Goal: Task Accomplishment & Management: Use online tool/utility

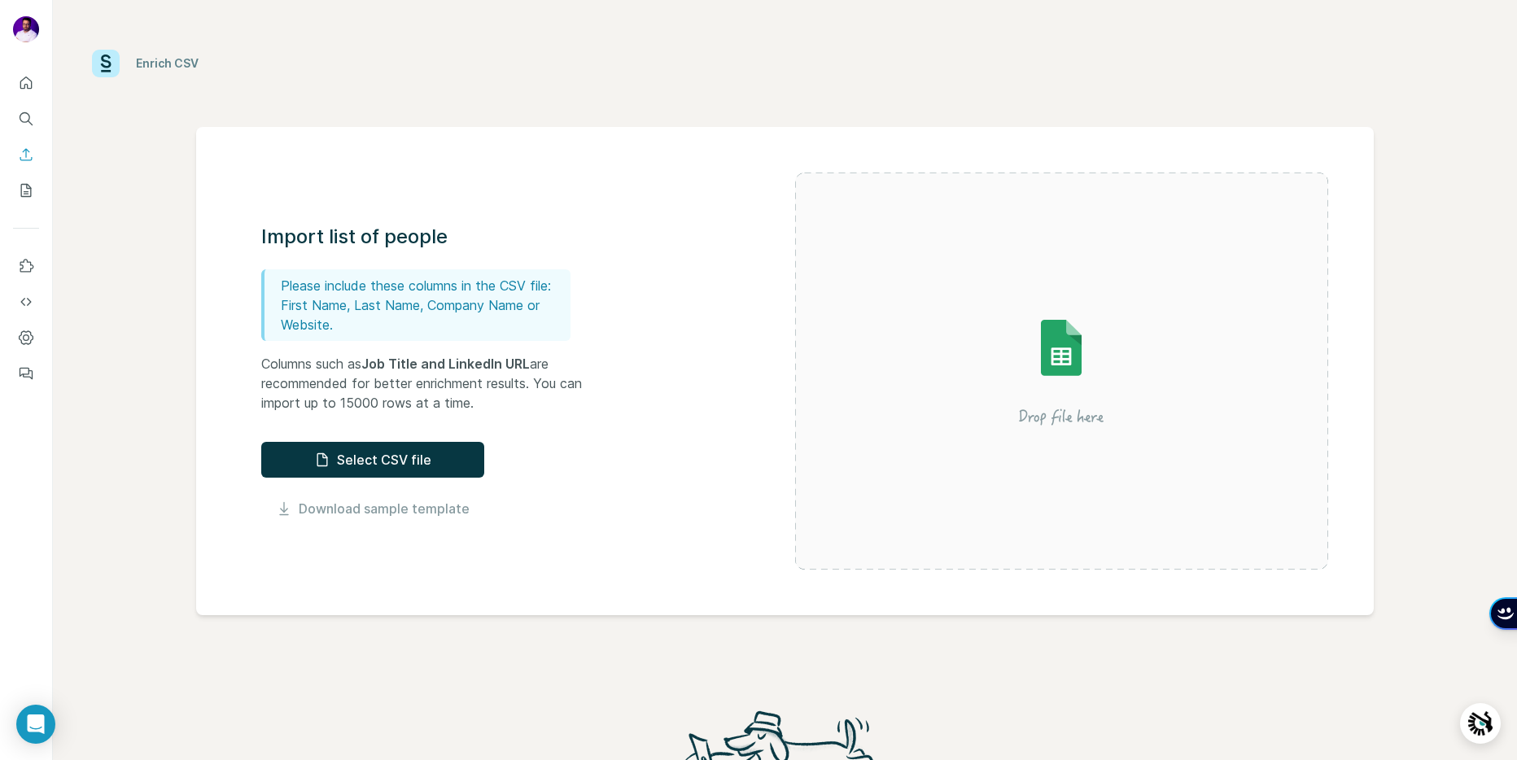
drag, startPoint x: 40, startPoint y: 724, endPoint x: 282, endPoint y: 685, distance: 245.0
click at [282, 685] on body "Enrich CSV Import list of people Please include these columns in the CSV file: …" at bounding box center [758, 380] width 1517 height 760
click at [33, 190] on icon "My lists" at bounding box center [26, 190] width 16 height 16
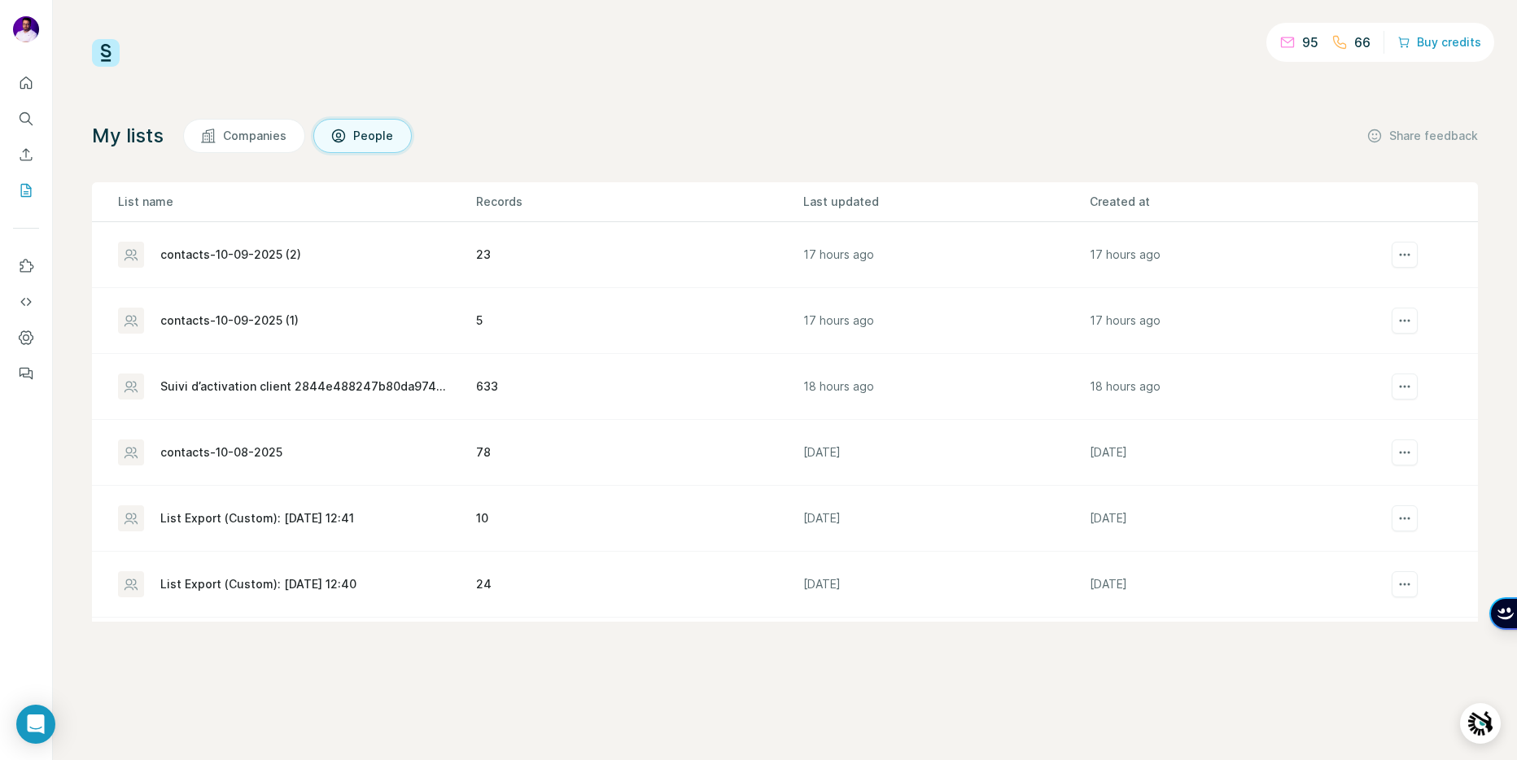
click at [1354, 41] on div "66" at bounding box center [1351, 43] width 39 height 20
click at [1455, 42] on button "Buy credits" at bounding box center [1440, 42] width 84 height 23
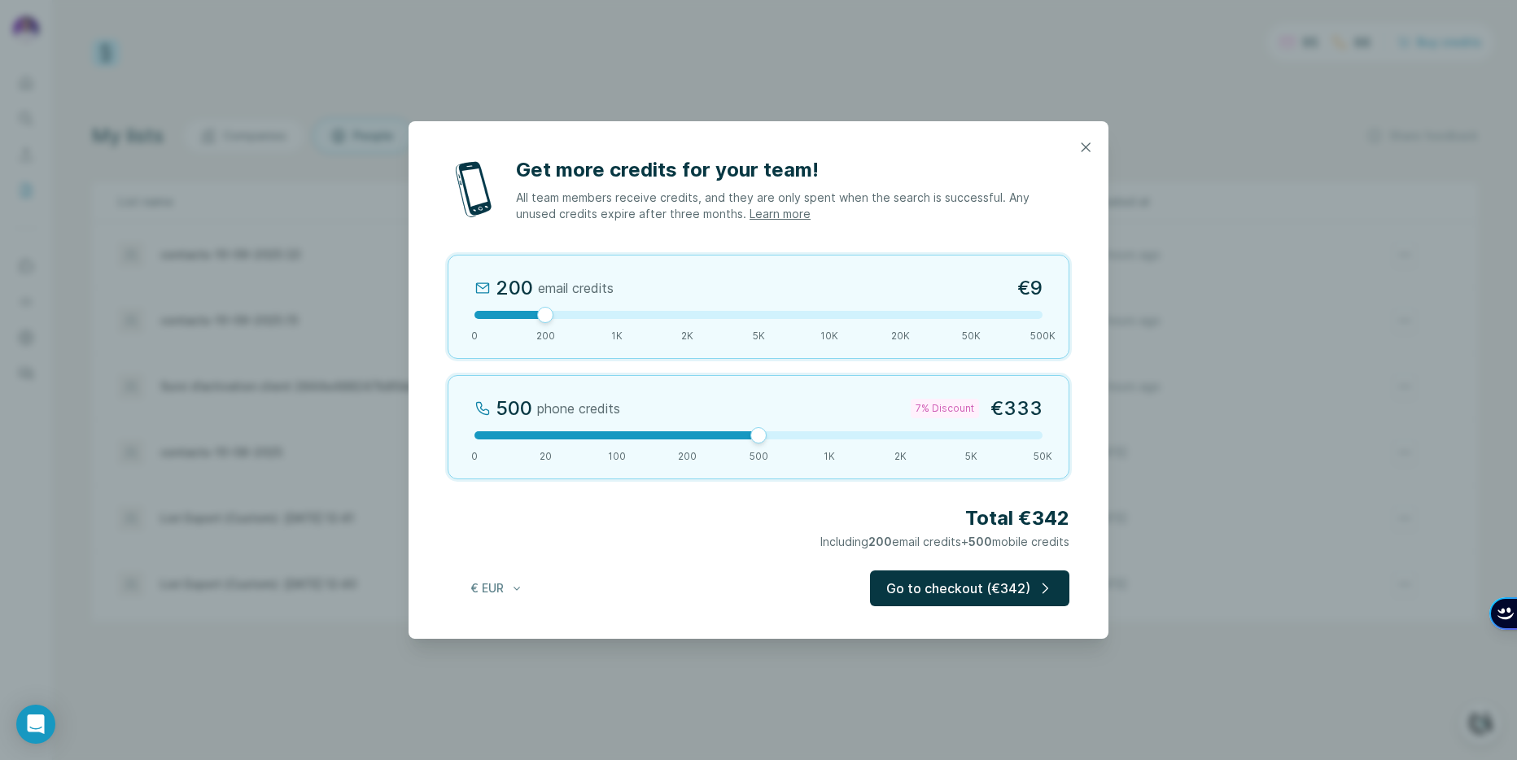
drag, startPoint x: 547, startPoint y: 436, endPoint x: 740, endPoint y: 429, distance: 193.0
click at [740, 429] on div "500 phone credits 7% Discount €333 0 20 100 200 500 1K 2K 5K 50K" at bounding box center [759, 427] width 622 height 104
drag, startPoint x: 544, startPoint y: 313, endPoint x: 448, endPoint y: 308, distance: 95.4
click at [448, 308] on div "0 email credits €0 0 200 1K 2K 5K 10K 20K 50K 500K" at bounding box center [759, 307] width 622 height 104
drag, startPoint x: 477, startPoint y: 314, endPoint x: 551, endPoint y: 312, distance: 74.1
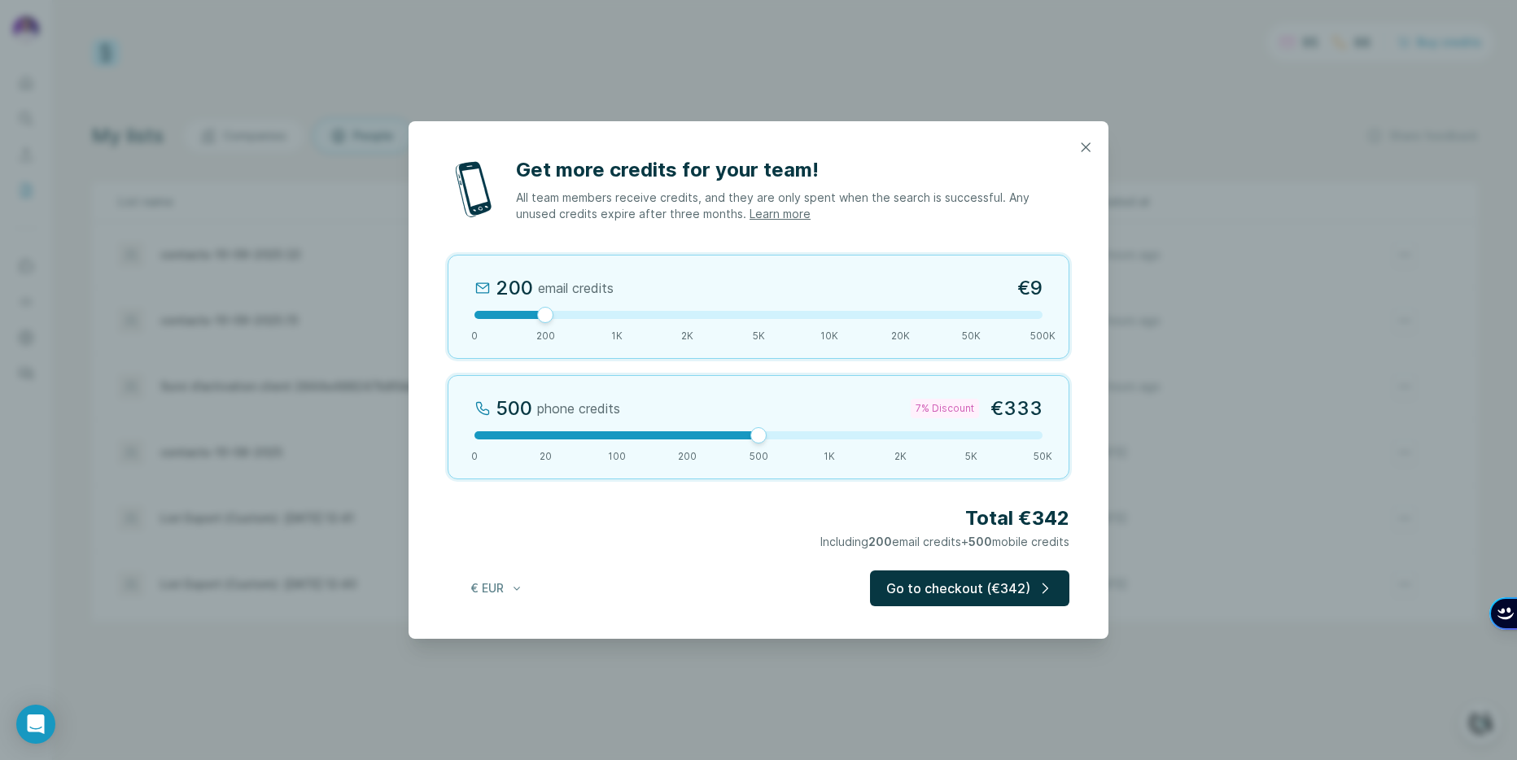
click at [551, 312] on div at bounding box center [545, 315] width 16 height 16
drag, startPoint x: 551, startPoint y: 312, endPoint x: 468, endPoint y: 310, distance: 83.0
click at [468, 310] on div at bounding box center [474, 315] width 16 height 16
drag, startPoint x: 758, startPoint y: 439, endPoint x: 735, endPoint y: 431, distance: 23.9
click at [735, 431] on div at bounding box center [759, 435] width 568 height 8
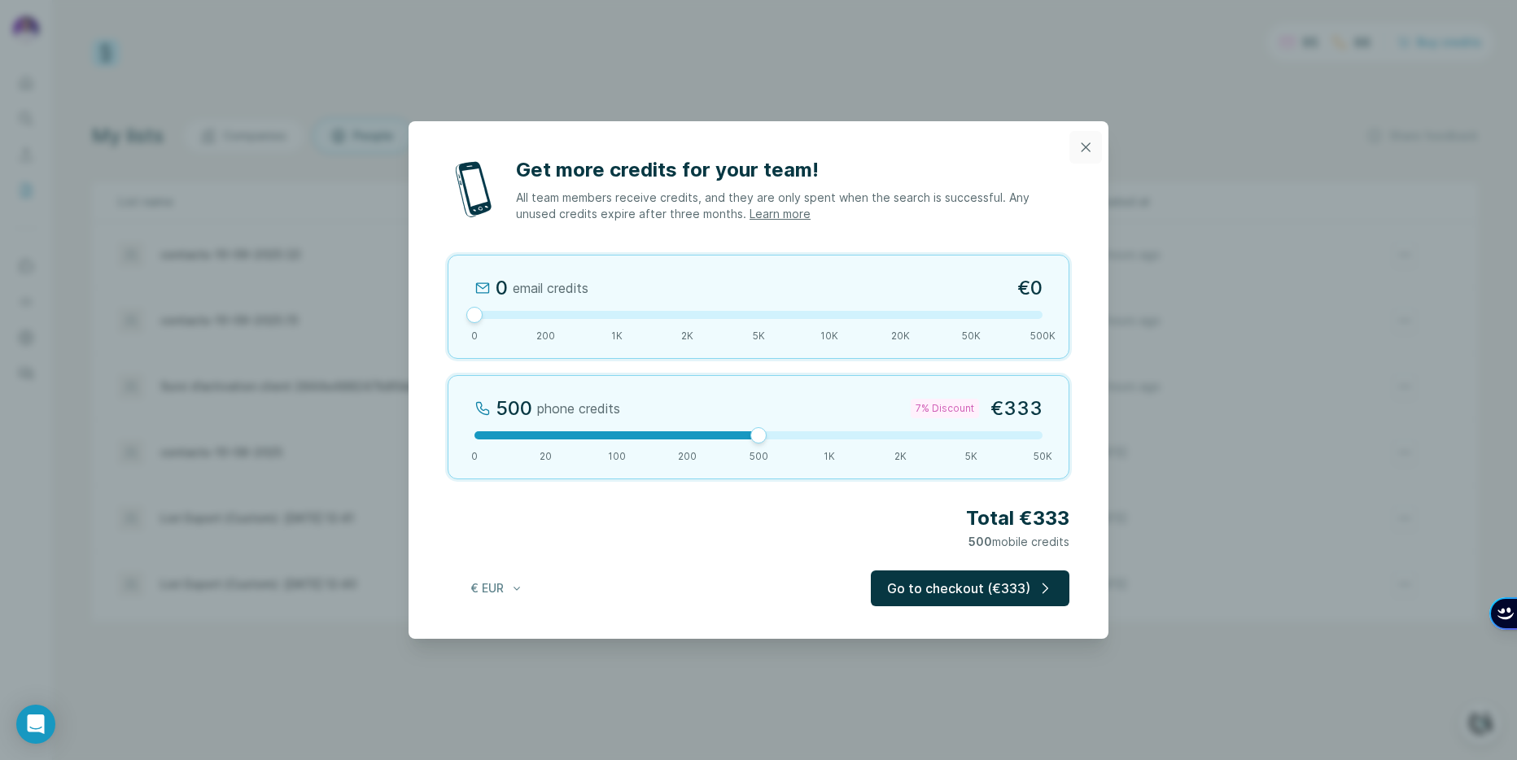
click at [1085, 145] on icon "button" at bounding box center [1086, 147] width 16 height 16
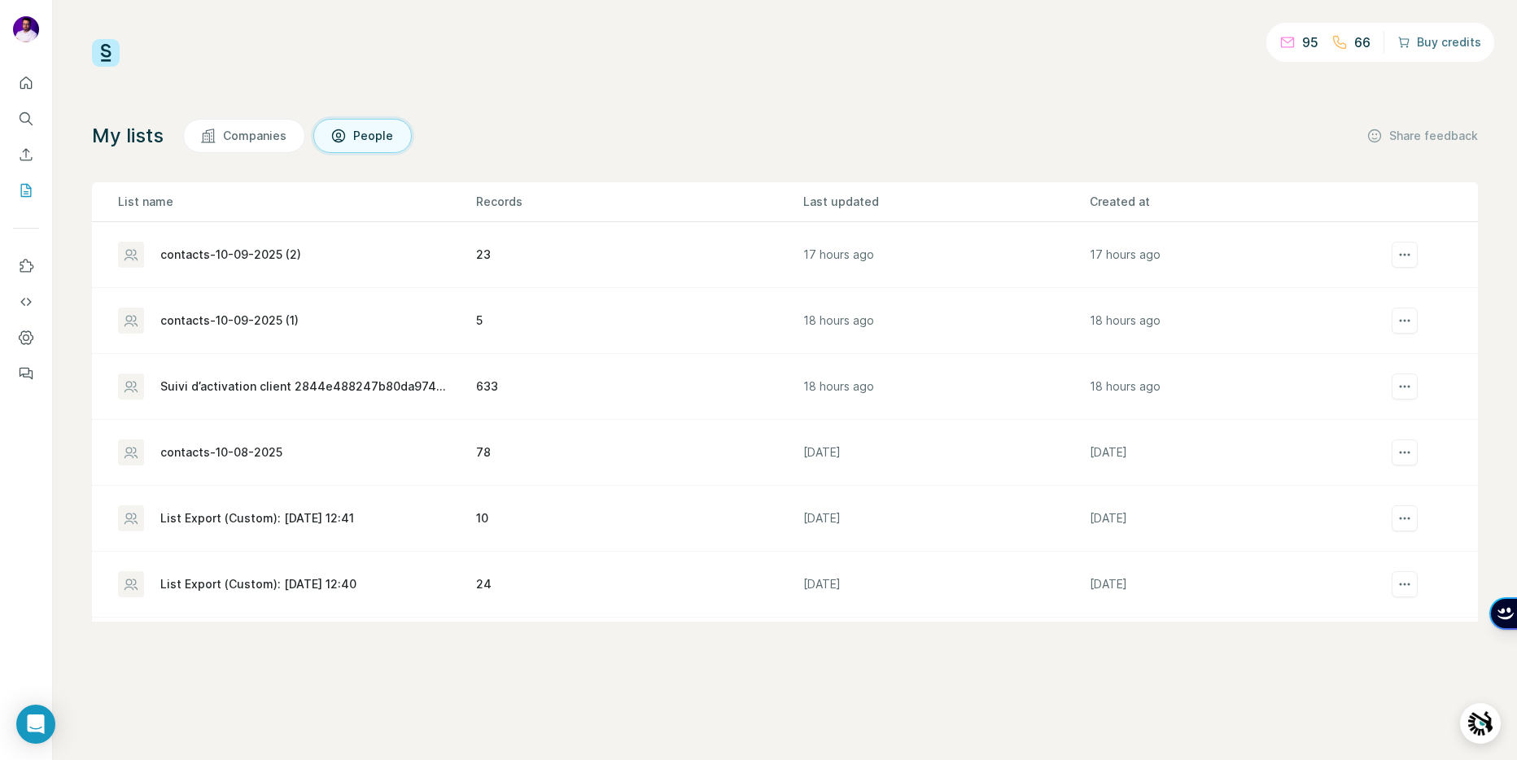
click at [1455, 38] on button "Buy credits" at bounding box center [1440, 42] width 84 height 23
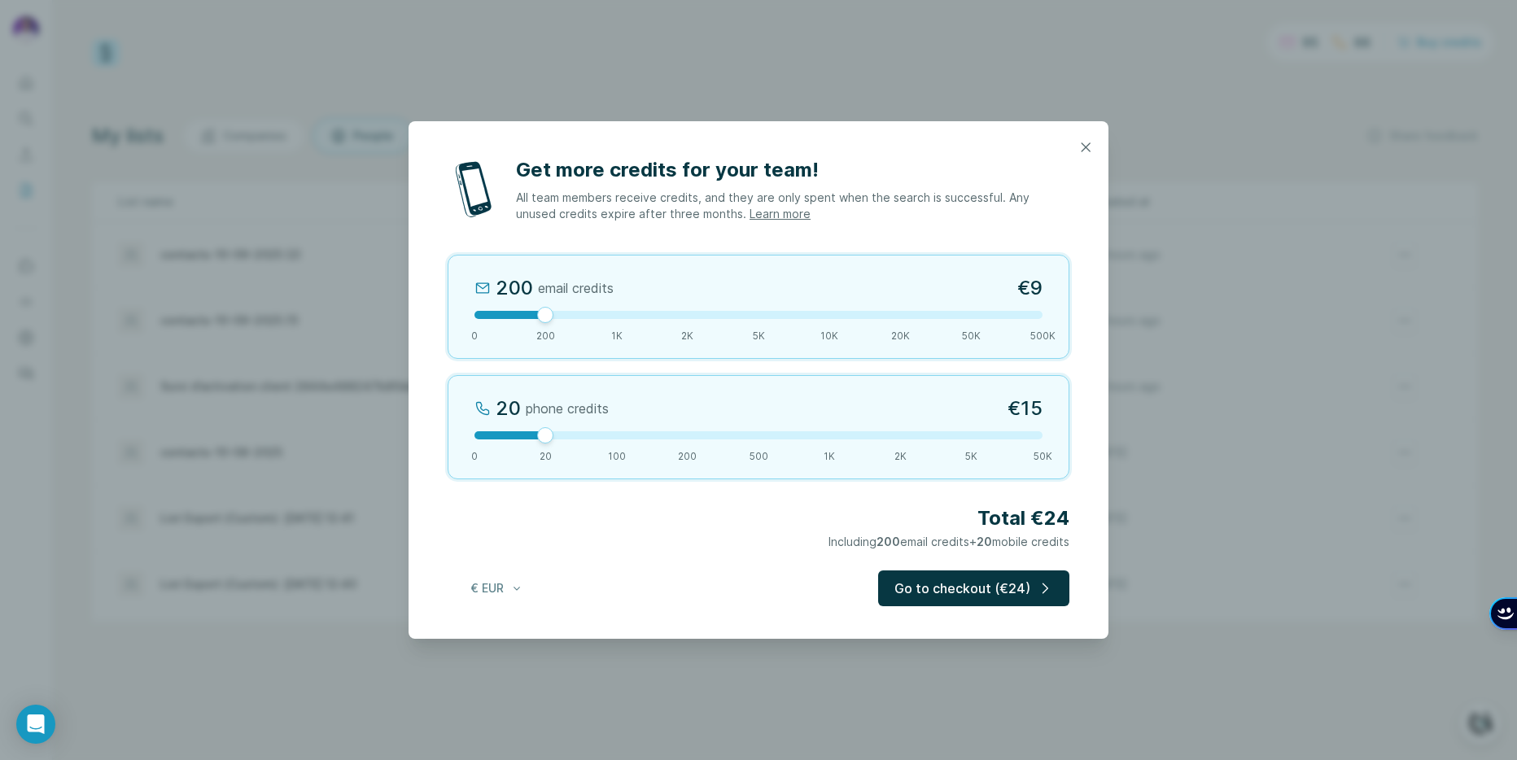
click at [759, 436] on div at bounding box center [759, 435] width 568 height 8
click at [1089, 139] on icon "button" at bounding box center [1086, 147] width 16 height 16
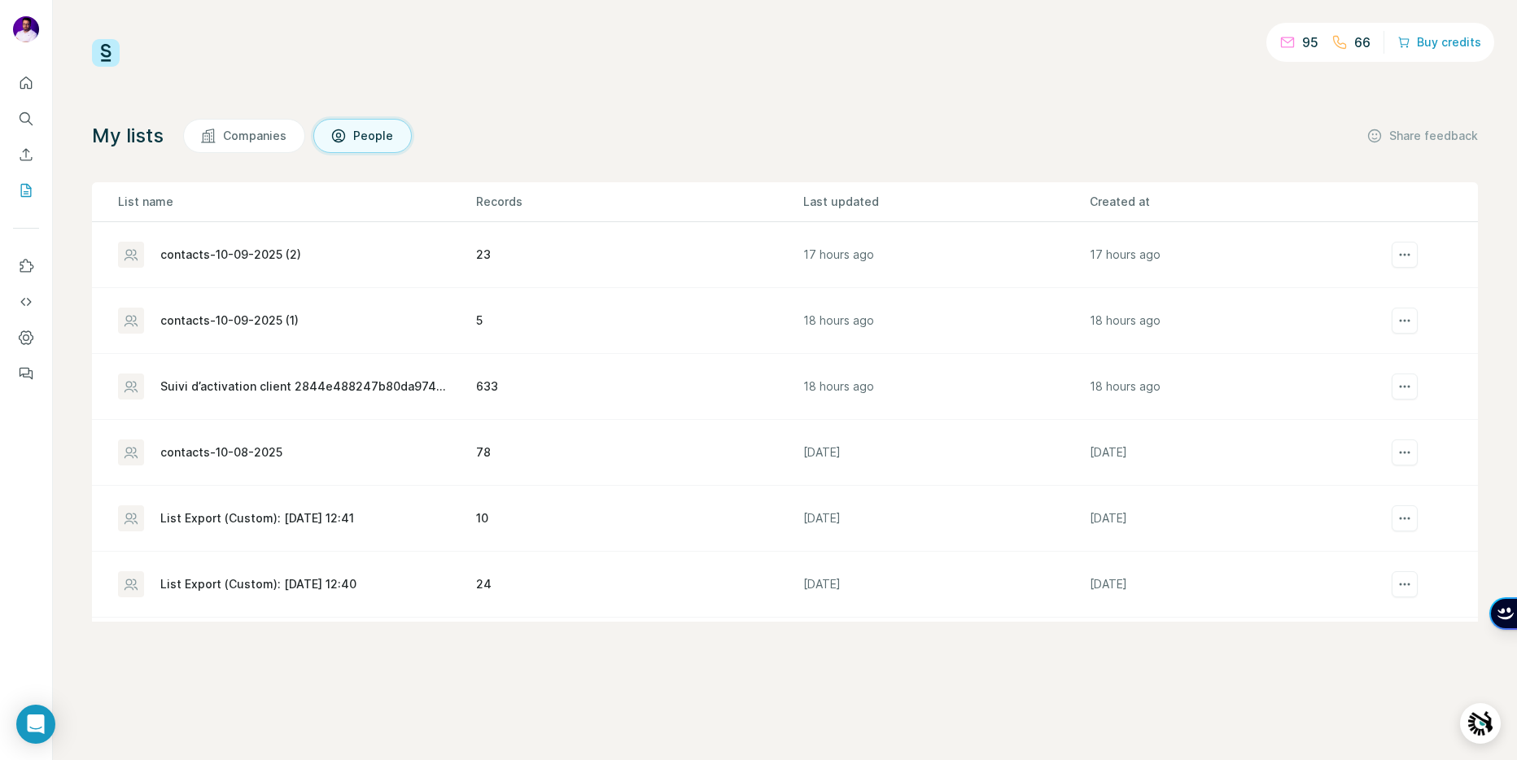
click at [753, 77] on div "95 66 Buy credits My lists Companies People Share feedback List name Records La…" at bounding box center [785, 330] width 1386 height 583
click at [635, 90] on div "95 66 Buy credits My lists Companies People Share feedback List name Records La…" at bounding box center [785, 330] width 1386 height 583
click at [24, 156] on icon "Enrich CSV" at bounding box center [26, 155] width 16 height 16
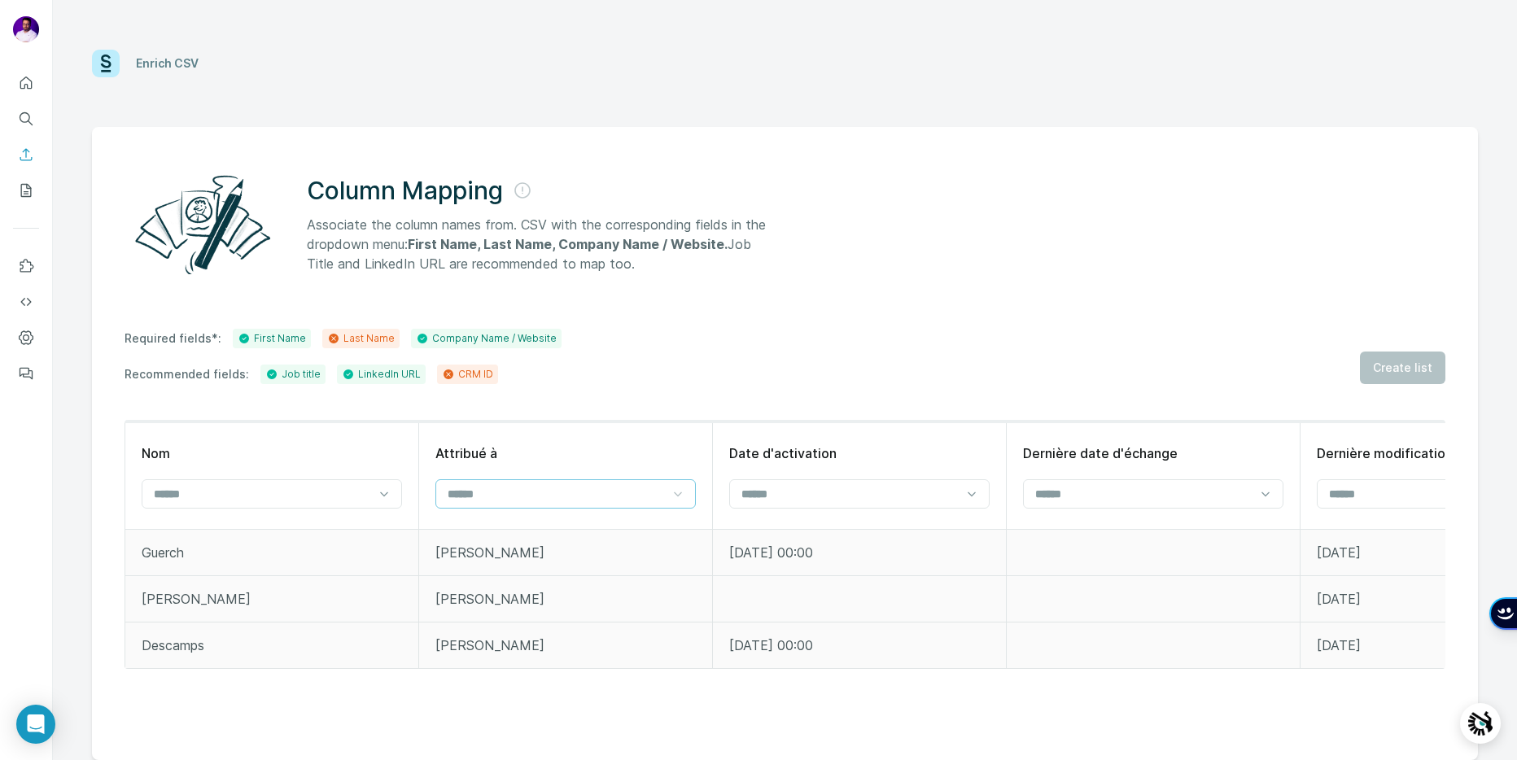
click at [682, 502] on div at bounding box center [678, 493] width 16 height 29
click at [719, 330] on div "Required fields*: First Name Last Name Company Name / Website Recommended field…" at bounding box center [785, 356] width 1321 height 55
click at [384, 497] on icon at bounding box center [384, 494] width 16 height 16
click at [284, 529] on div "Last Name" at bounding box center [271, 531] width 233 height 16
click at [908, 317] on div "Column Mapping Associate the column names from. CSV with the corresponding fiel…" at bounding box center [785, 443] width 1386 height 633
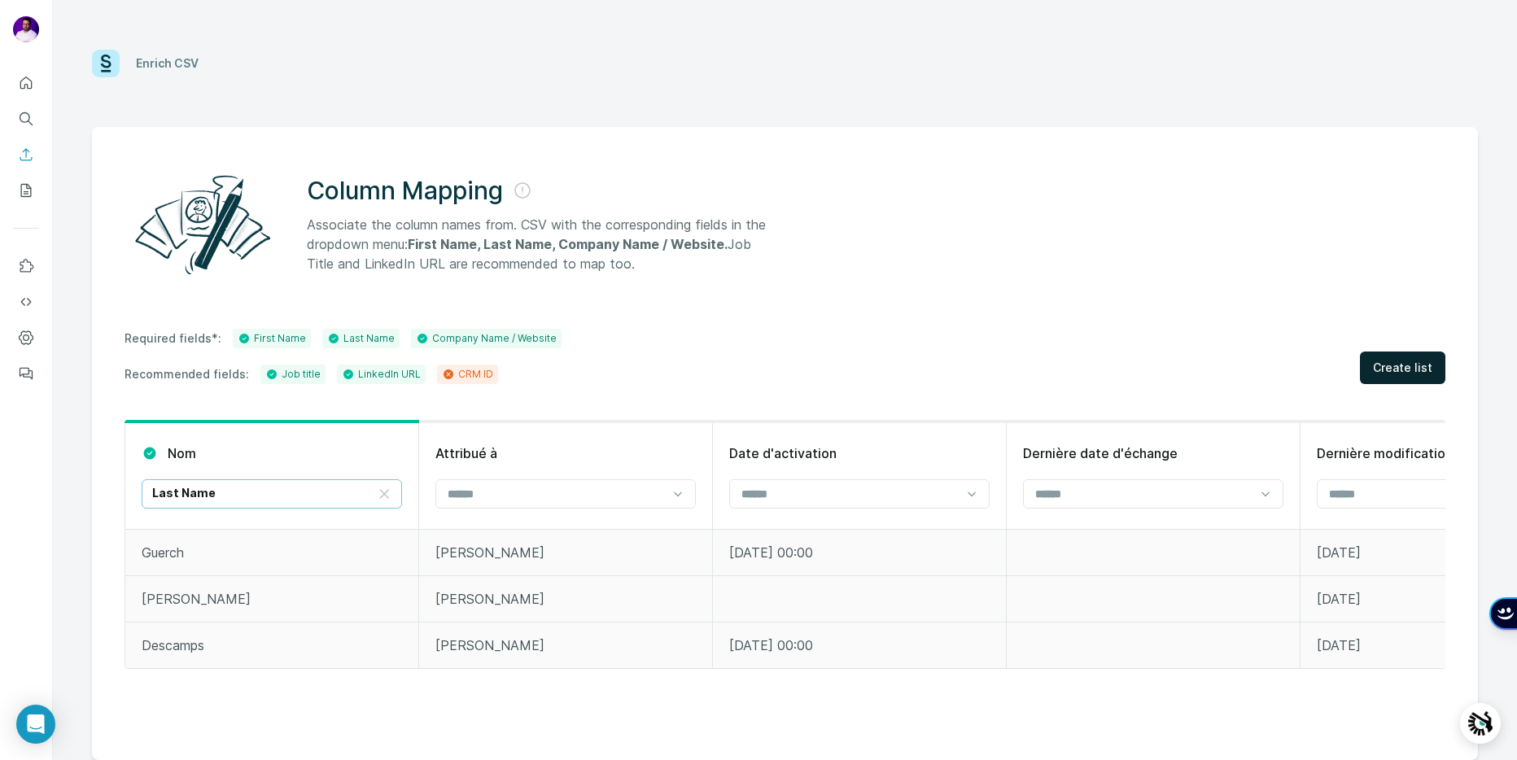
click at [1391, 366] on span "Create list" at bounding box center [1402, 368] width 59 height 16
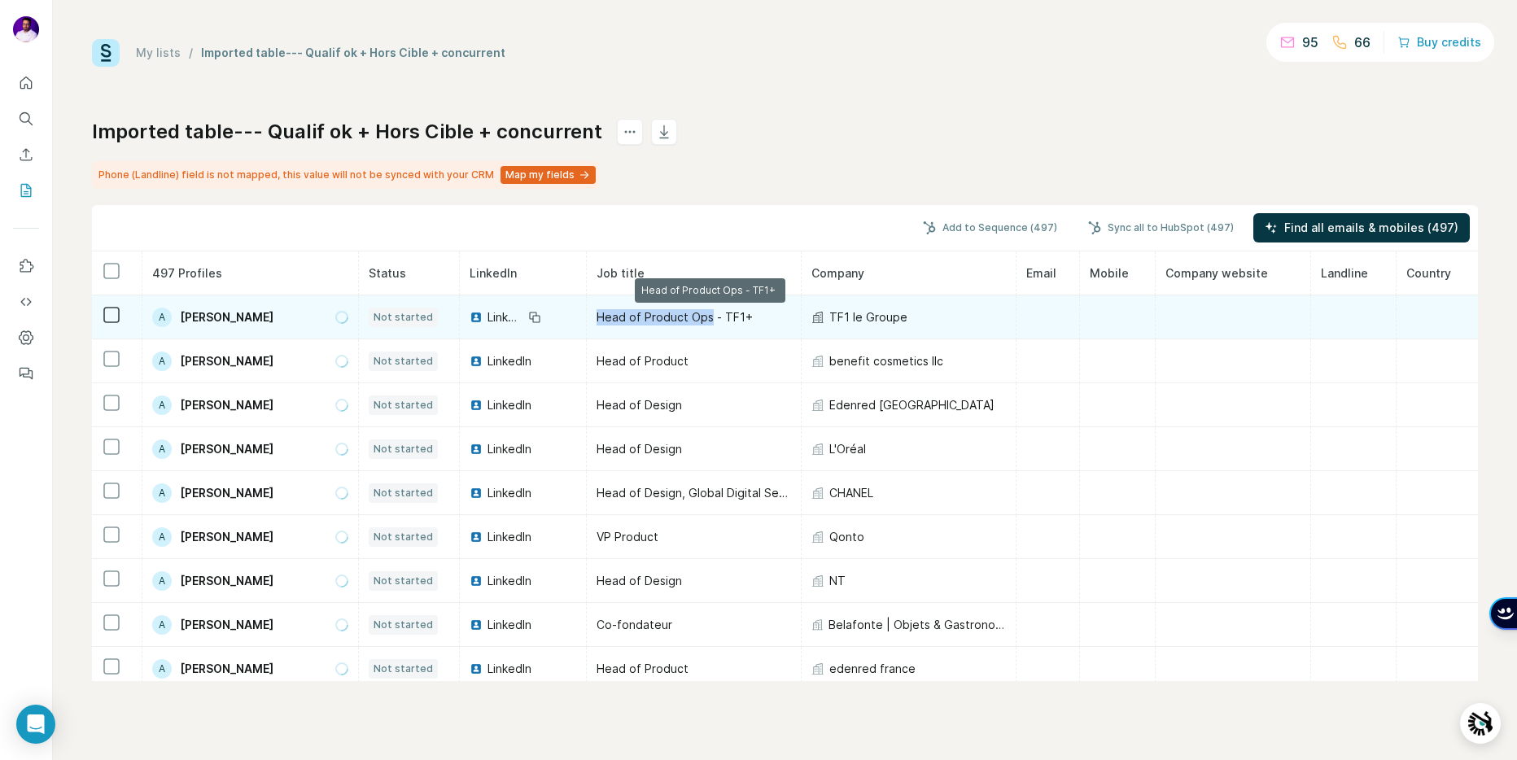
drag, startPoint x: 724, startPoint y: 319, endPoint x: 610, endPoint y: 313, distance: 113.3
click at [610, 313] on span "Head of Product Ops - TF1+" at bounding box center [675, 317] width 156 height 14
click at [497, 317] on div "LinkedIn" at bounding box center [497, 317] width 54 height 16
